Goal: Communication & Community: Answer question/provide support

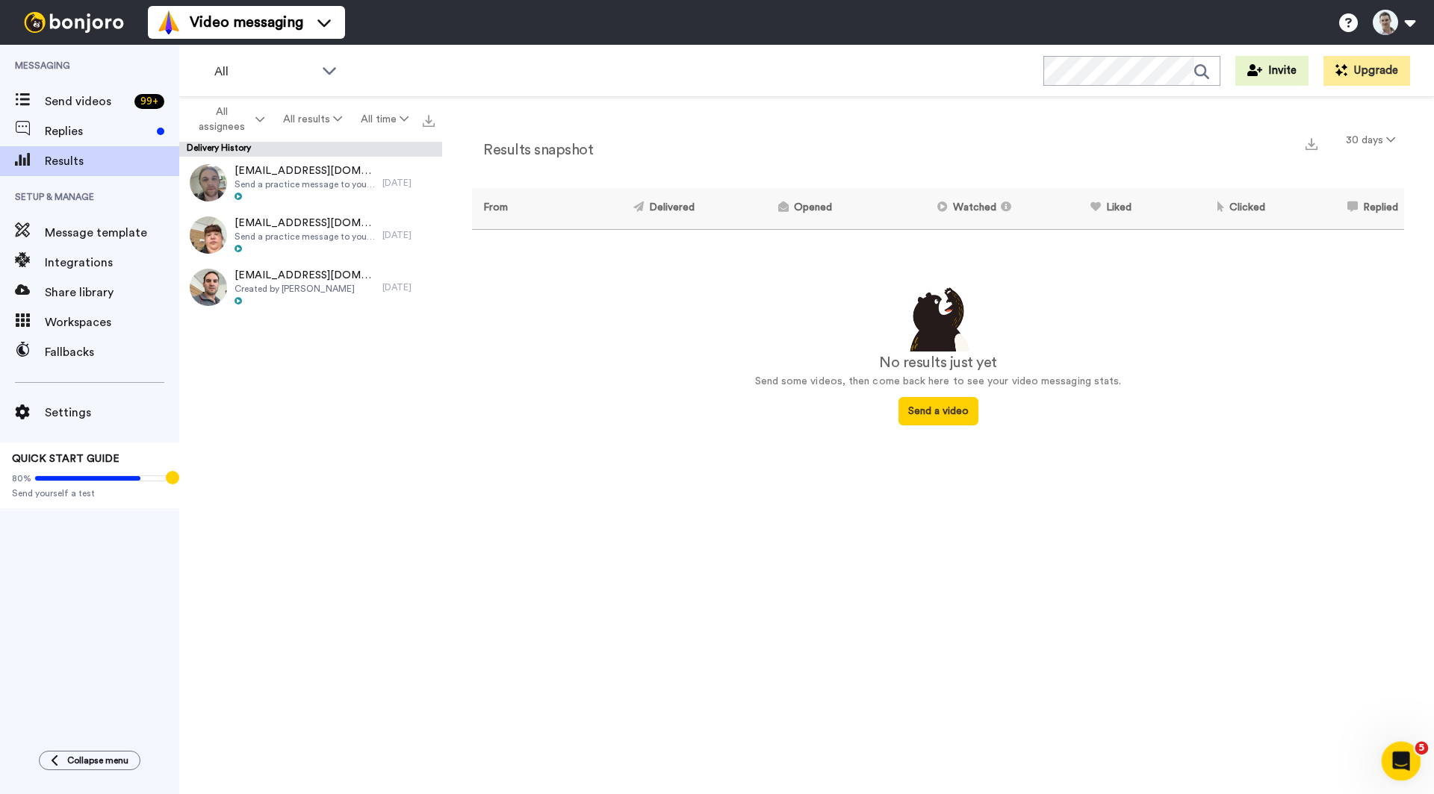
click at [1389, 763] on icon "Open Intercom Messenger" at bounding box center [1399, 759] width 25 height 25
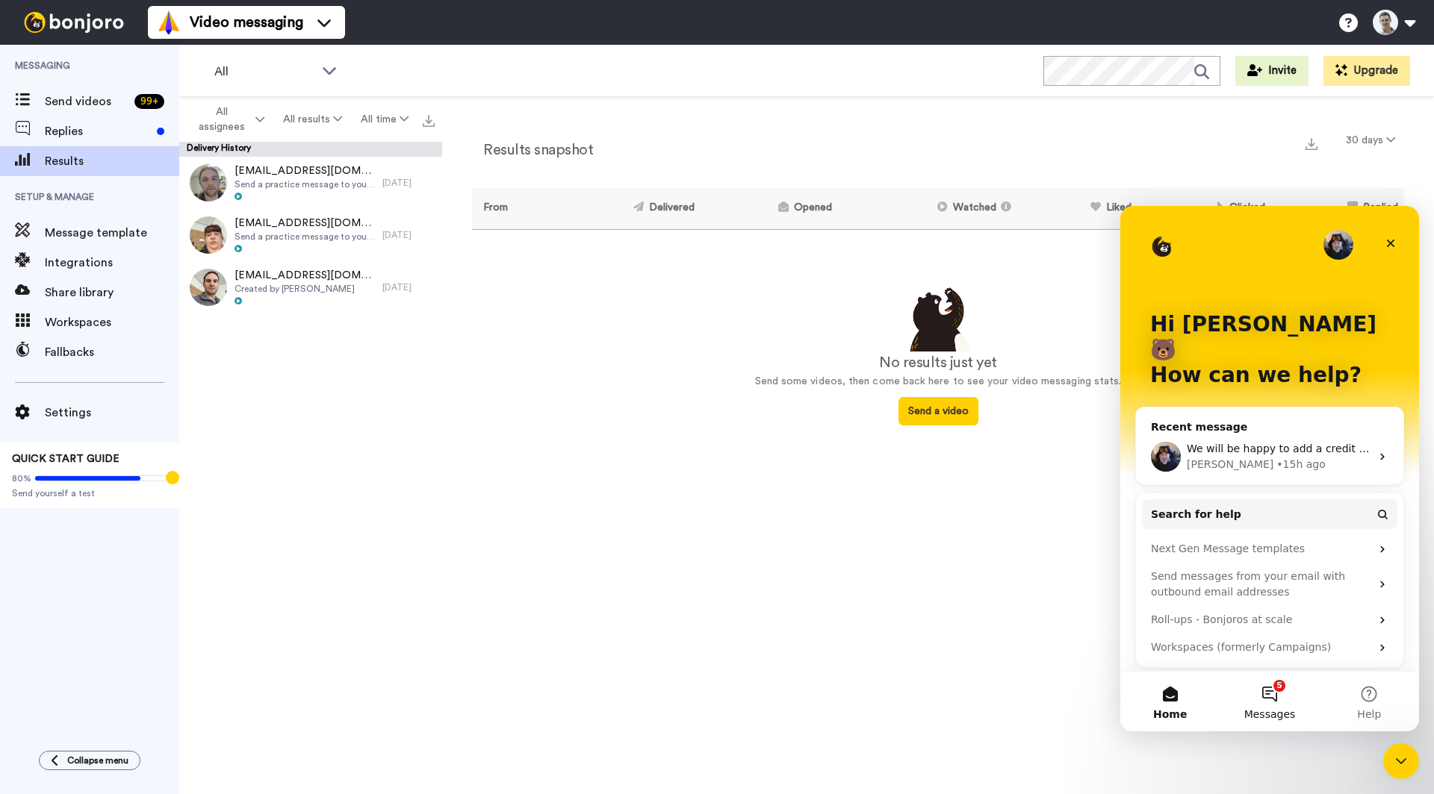
click at [1254, 698] on button "5 Messages" at bounding box center [1268, 702] width 99 height 60
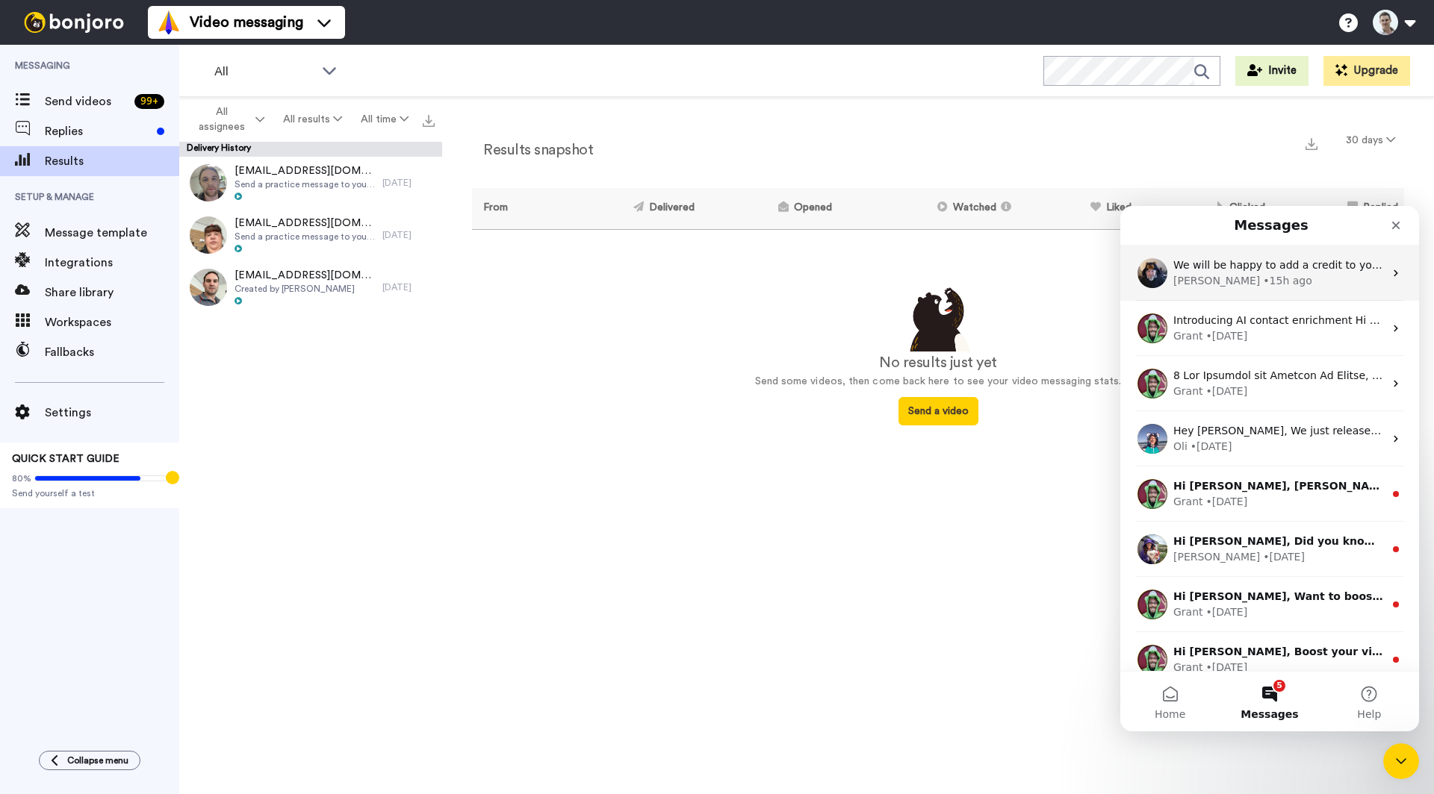
click at [1263, 274] on div "• 15h ago" at bounding box center [1287, 281] width 49 height 16
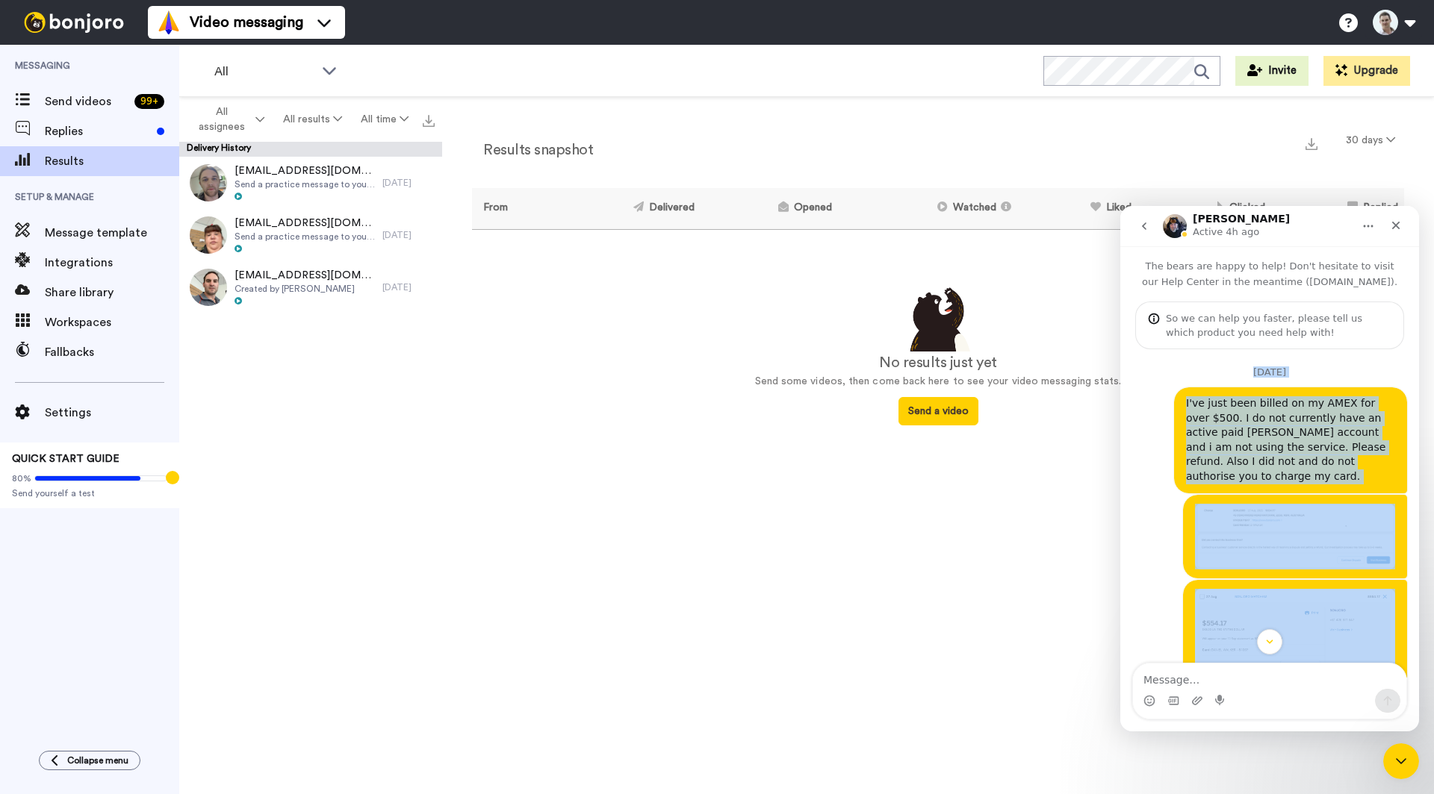
drag, startPoint x: 1352, startPoint y: 632, endPoint x: 1157, endPoint y: 363, distance: 332.6
click at [1173, 680] on textarea "Message…" at bounding box center [1269, 676] width 273 height 25
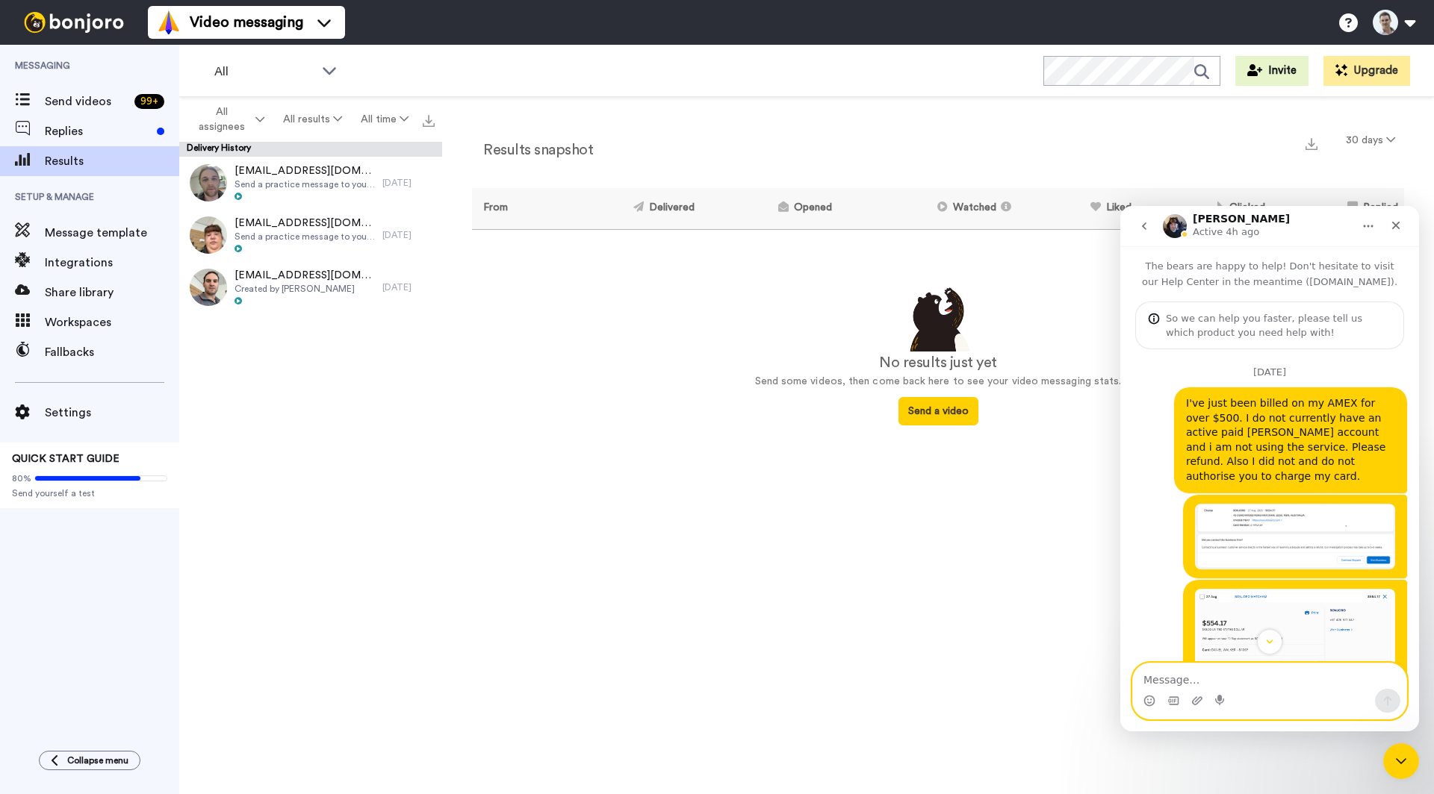
paste textarea "Hi [PERSON_NAME], Thanks for getting back to me. Unfortunately, a credit is not…"
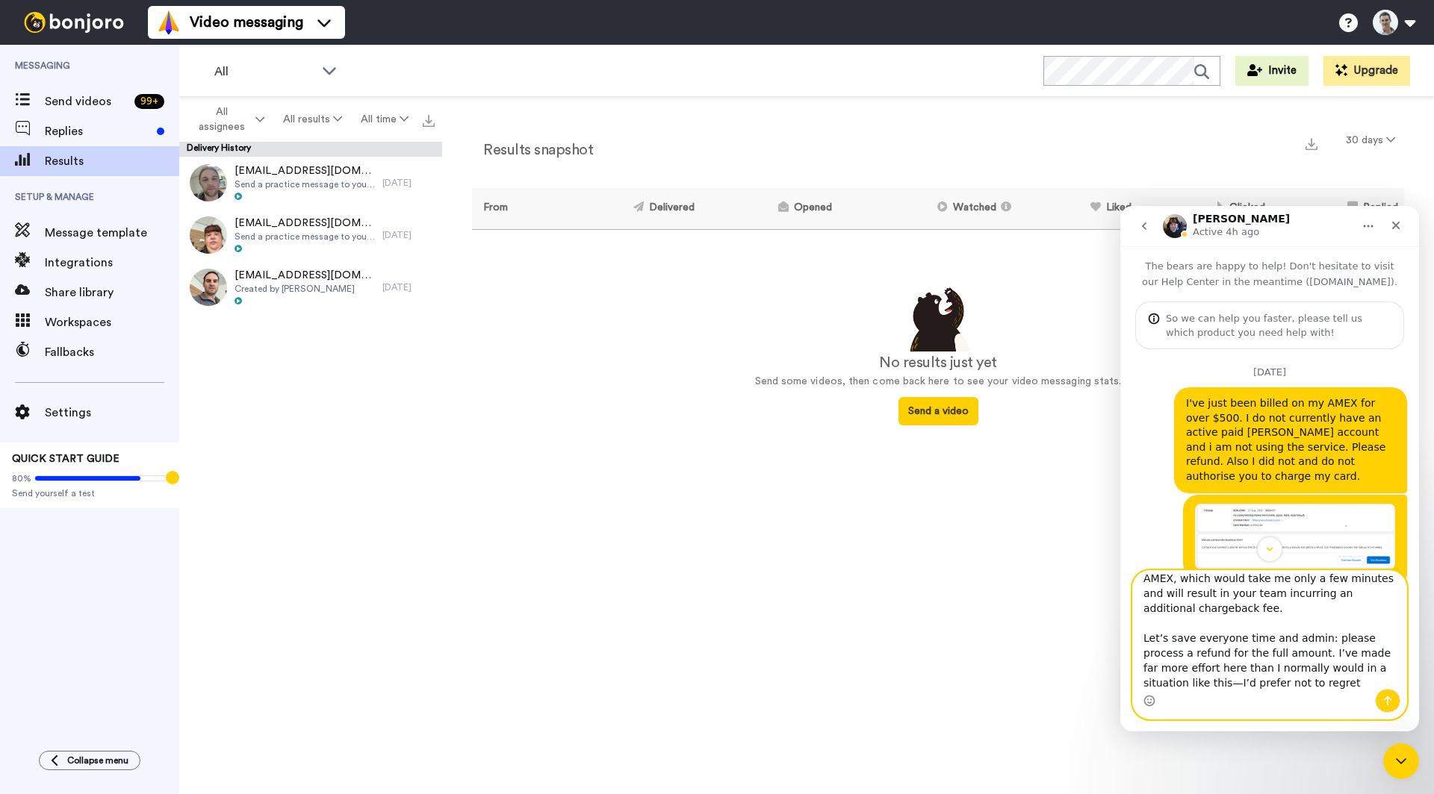
click at [1380, 670] on textarea "Hi [PERSON_NAME], Thanks for getting back to me. Unfortunately, a credit is not…" at bounding box center [1269, 630] width 273 height 118
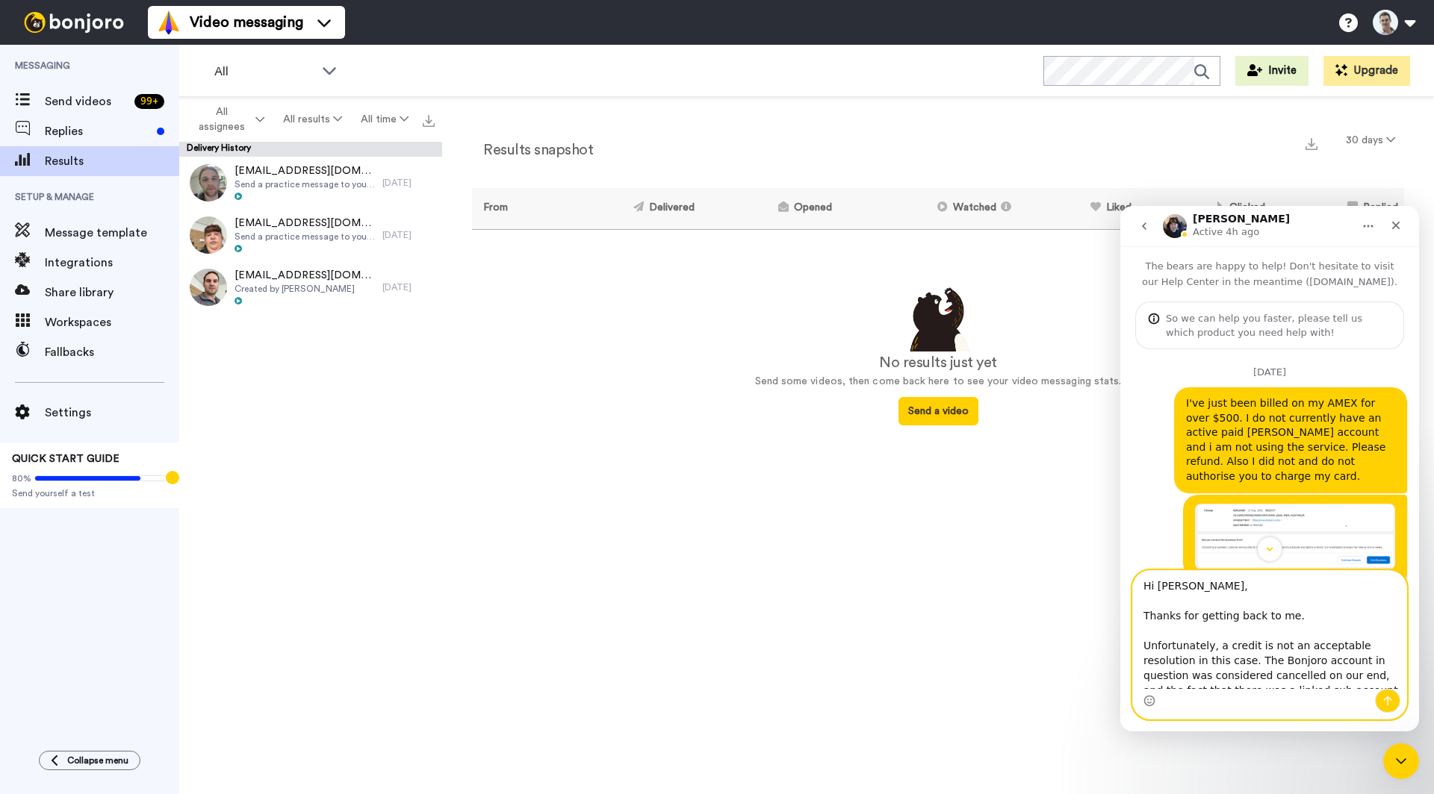
scroll to position [0, 0]
type textarea "Hi [PERSON_NAME], Thanks for getting back to me. Unfortunately, a credit is not…"
click at [1391, 699] on icon "Send a message…" at bounding box center [1387, 701] width 12 height 12
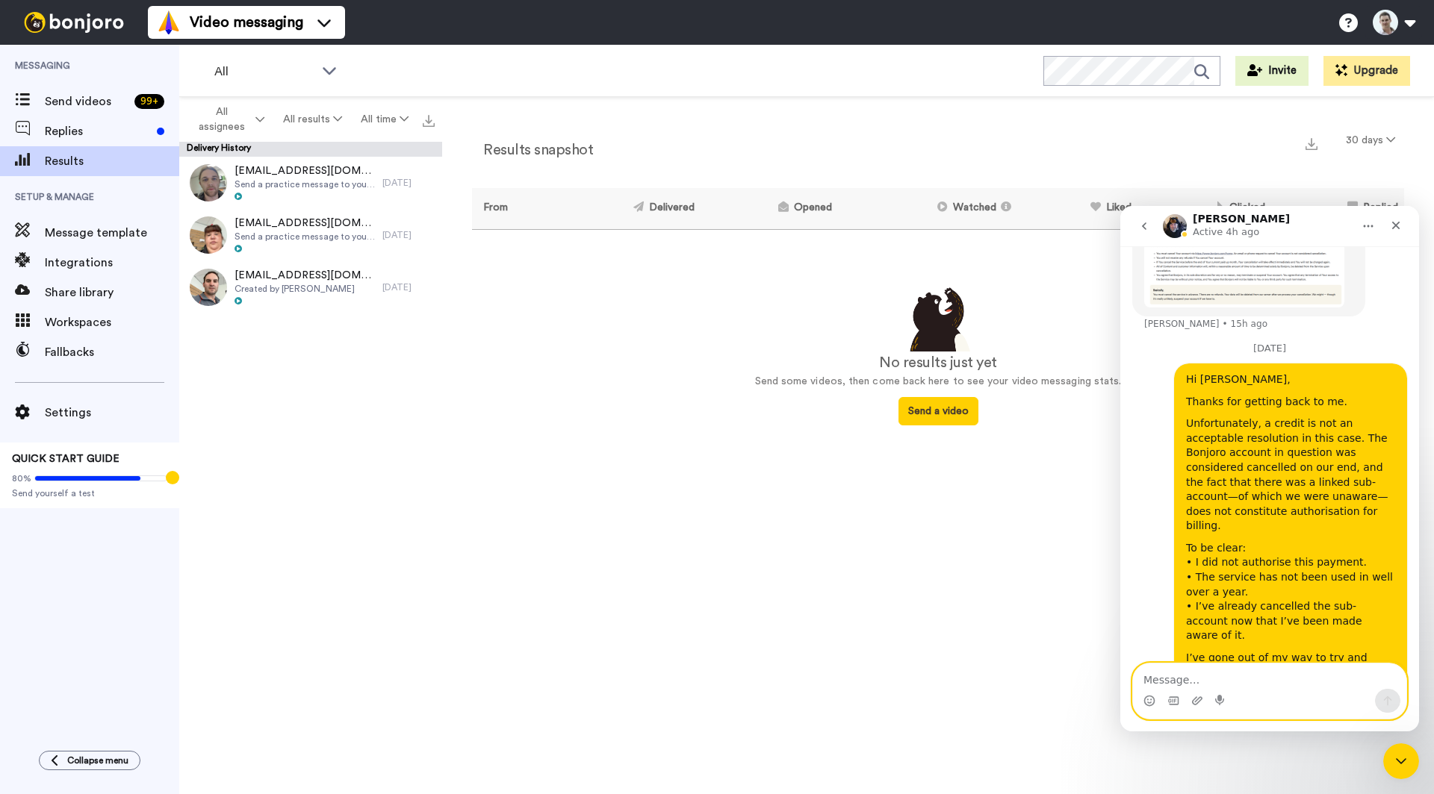
scroll to position [1708, 0]
